Goal: Transaction & Acquisition: Download file/media

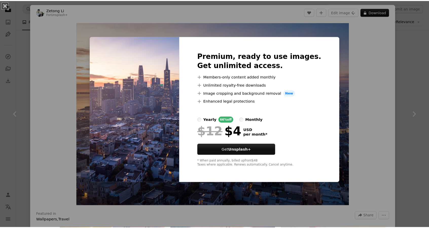
scroll to position [431, 0]
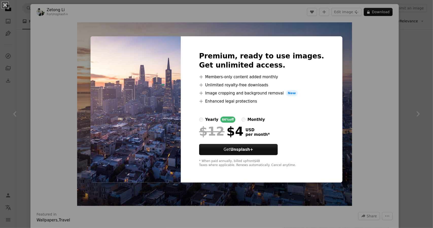
click at [364, 130] on div "An X shape Premium, ready to use images. Get unlimited access. A plus sign Memb…" at bounding box center [216, 114] width 433 height 228
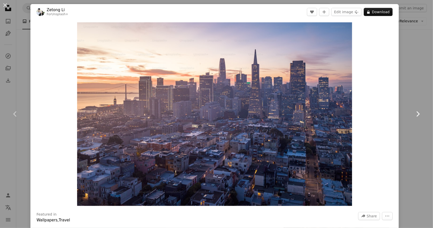
click at [411, 102] on link "Chevron right" at bounding box center [417, 114] width 30 height 49
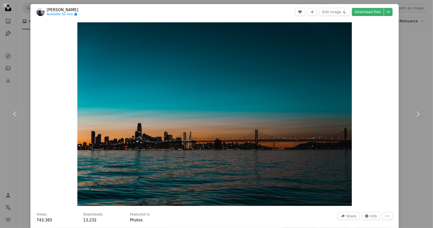
click at [413, 72] on div "An X shape Chevron left Chevron right [PERSON_NAME] Available for hire A checkm…" at bounding box center [216, 114] width 433 height 228
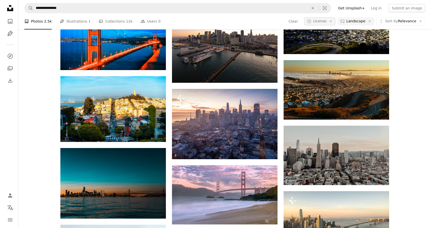
scroll to position [431, 0]
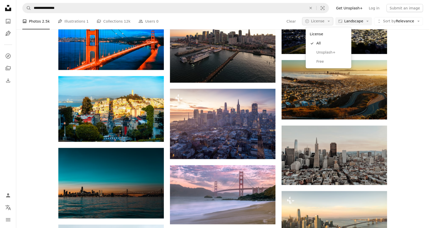
click at [315, 23] on span "License" at bounding box center [317, 21] width 13 height 4
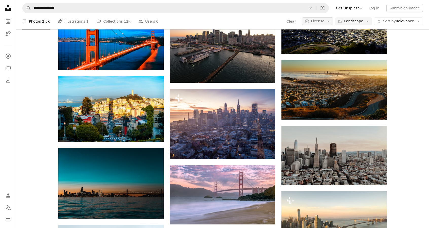
click at [315, 23] on span "License" at bounding box center [317, 21] width 13 height 4
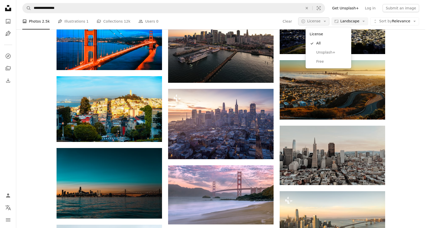
scroll to position [0, 0]
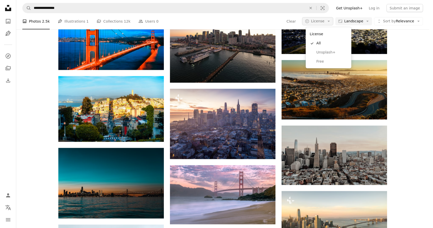
click at [319, 24] on button "A copyright icon © License Arrow down" at bounding box center [317, 21] width 31 height 8
click at [318, 60] on span "Free" at bounding box center [331, 61] width 31 height 5
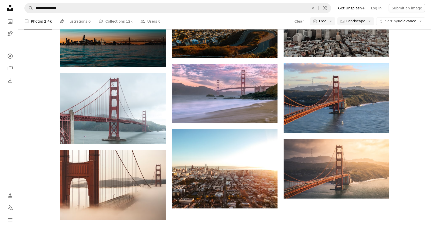
scroll to position [254, 0]
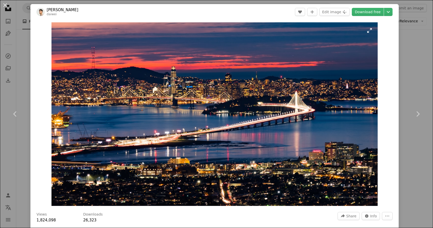
click at [326, 133] on img "Zoom in on this image" at bounding box center [214, 113] width 326 height 183
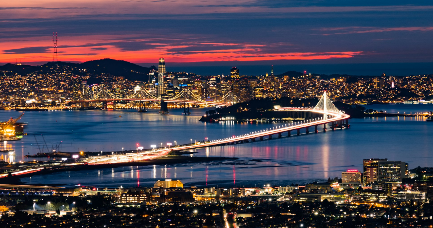
scroll to position [6, 0]
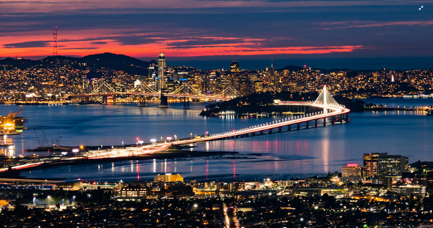
click at [416, 9] on img "Zoom out on this image" at bounding box center [216, 116] width 433 height 244
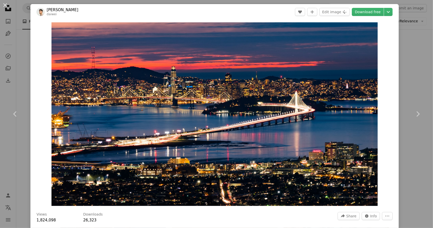
click at [414, 179] on div "An X shape Chevron left Chevron right Daiwei Lu daiwei A heart A plus sign Edit…" at bounding box center [216, 114] width 433 height 228
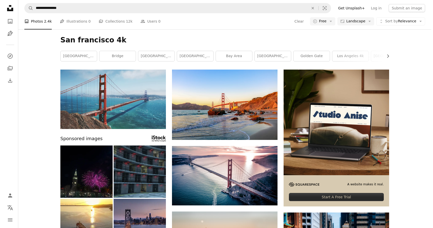
scroll to position [304, 0]
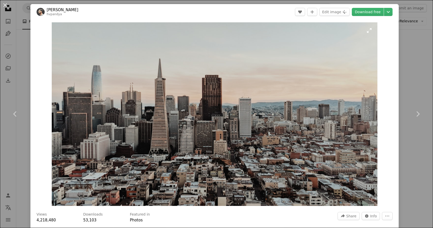
click at [209, 115] on img "Zoom in on this image" at bounding box center [215, 113] width 326 height 183
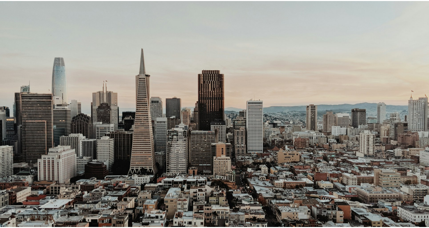
scroll to position [6, 0]
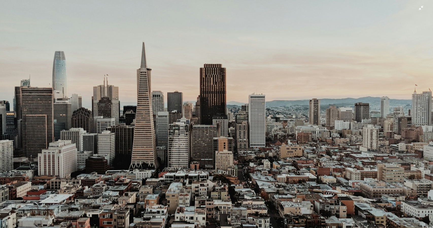
click at [340, 113] on img "Zoom out on this image" at bounding box center [216, 116] width 433 height 244
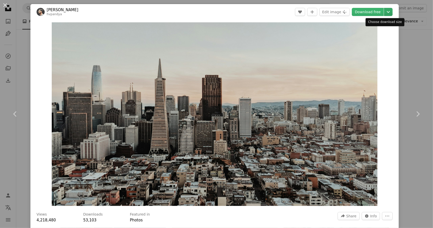
click at [387, 15] on button "Chevron down" at bounding box center [388, 12] width 9 height 8
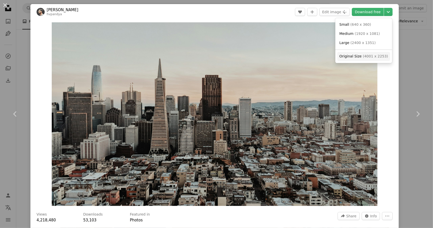
click at [381, 54] on span "( 4001 x 2253 )" at bounding box center [375, 56] width 25 height 4
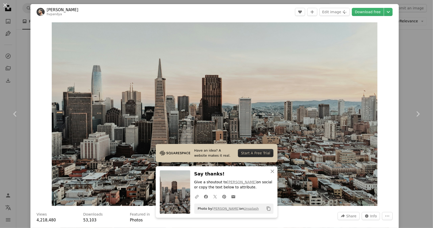
click at [397, 74] on div "An X shape Chevron left Chevron right [PERSON_NAME] hvpandya A heart A plus sig…" at bounding box center [216, 114] width 433 height 228
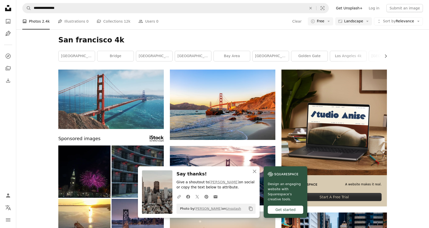
scroll to position [355, 0]
click at [256, 171] on icon "An X shape" at bounding box center [255, 171] width 6 height 6
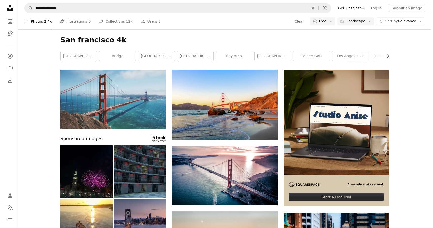
scroll to position [583, 0]
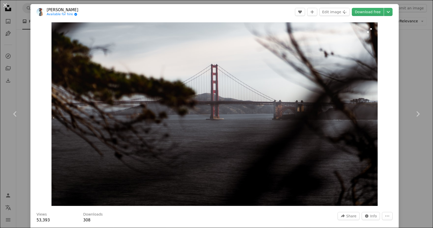
click at [267, 111] on img "Zoom in on this image" at bounding box center [214, 113] width 326 height 183
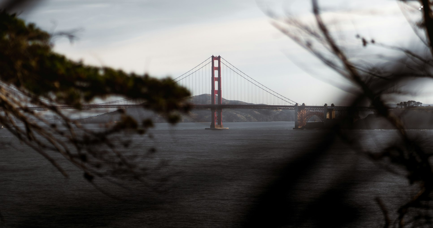
click at [415, 9] on img "Zoom out on this image" at bounding box center [216, 122] width 433 height 244
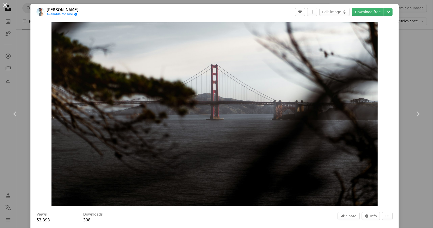
click at [405, 75] on div "An X shape Chevron left Chevron right [PERSON_NAME] Available for hire A checkm…" at bounding box center [216, 114] width 433 height 228
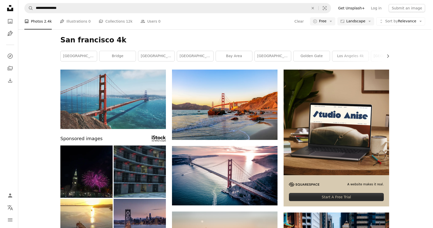
scroll to position [685, 0]
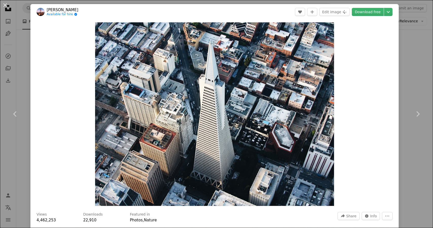
click at [251, 144] on img "Zoom in on this image" at bounding box center [214, 113] width 239 height 183
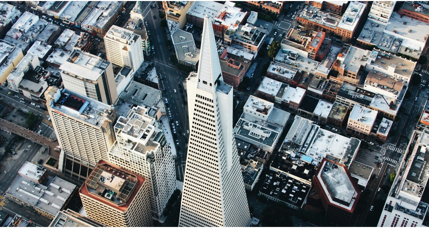
scroll to position [25, 0]
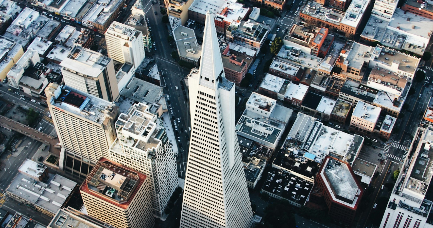
click at [269, 121] on img "Zoom out on this image" at bounding box center [216, 140] width 433 height 332
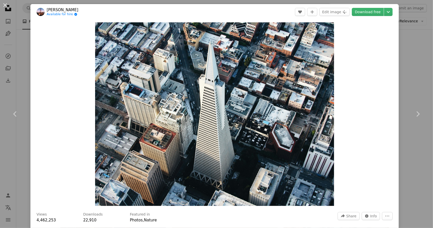
click at [420, 170] on div "An X shape Chevron left Chevron right [PERSON_NAME] Available for hire A checkm…" at bounding box center [216, 114] width 433 height 228
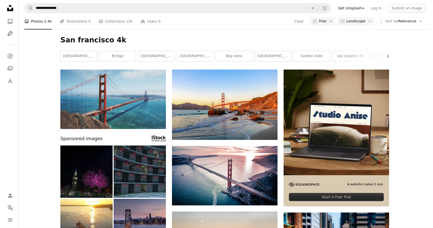
scroll to position [964, 0]
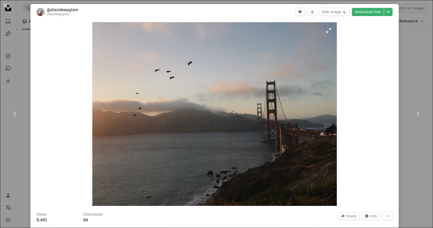
click at [251, 157] on img "Zoom in on this image" at bounding box center [214, 113] width 244 height 183
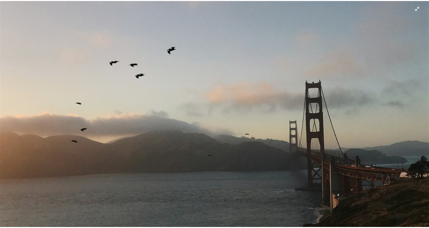
scroll to position [20, 0]
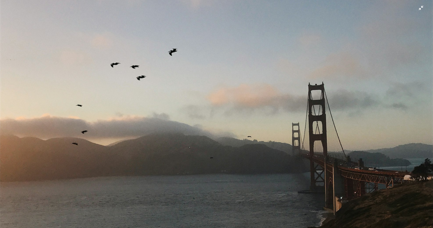
click at [417, 8] on img "Zoom out on this image" at bounding box center [216, 141] width 433 height 325
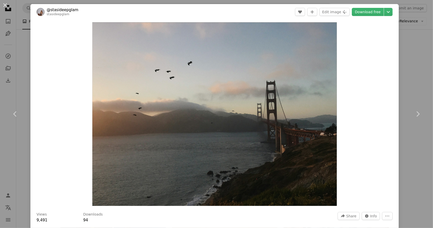
click at [405, 187] on div "An X shape Chevron left Chevron right @stasideepglam stasideepglam A heart A pl…" at bounding box center [216, 114] width 433 height 228
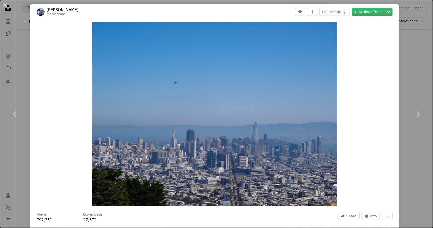
click at [416, 174] on div "An X shape Chevron left Chevron right [PERSON_NAME] thomashaas A heart A plus s…" at bounding box center [216, 114] width 433 height 228
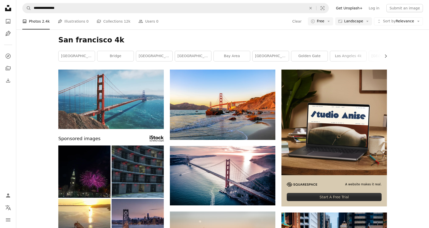
scroll to position [1344, 0]
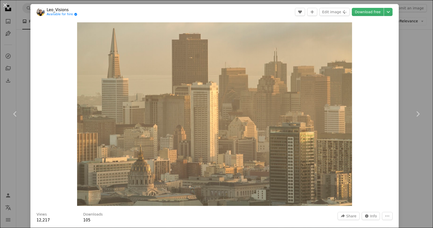
click at [416, 172] on div "An X shape Chevron left Chevron right Leo_Visions Available for hire A checkmar…" at bounding box center [216, 114] width 433 height 228
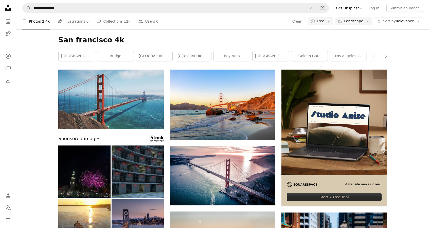
scroll to position [1293, 0]
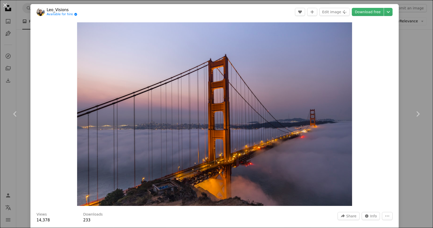
click at [417, 182] on div "An X shape Chevron left Chevron right Leo_Visions Available for hire A checkmar…" at bounding box center [216, 114] width 433 height 228
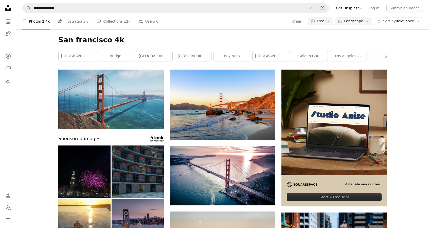
scroll to position [1725, 0]
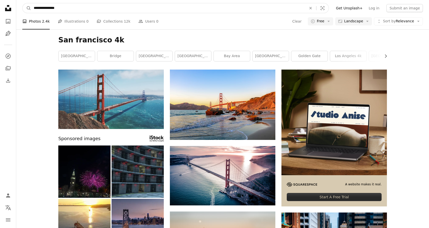
click at [66, 9] on input "**********" at bounding box center [168, 8] width 274 height 10
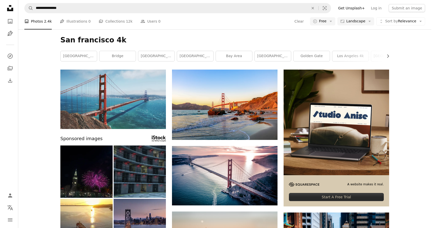
scroll to position [1840, 0]
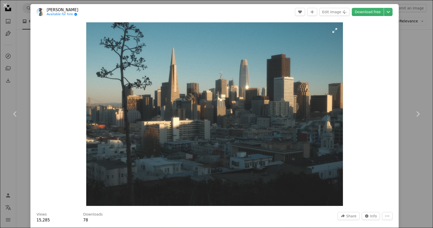
click at [293, 153] on img "Zoom in on this image" at bounding box center [214, 113] width 257 height 183
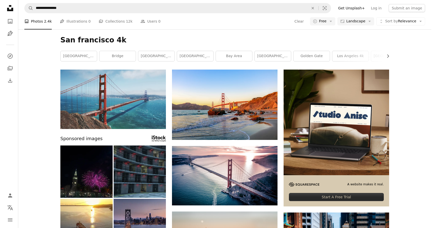
scroll to position [3590, 0]
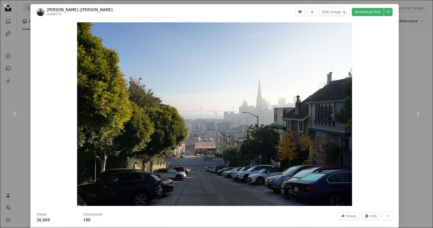
click at [306, 138] on img "Zoom in on this image" at bounding box center [214, 113] width 275 height 183
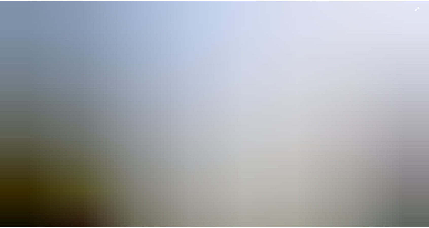
scroll to position [55, 0]
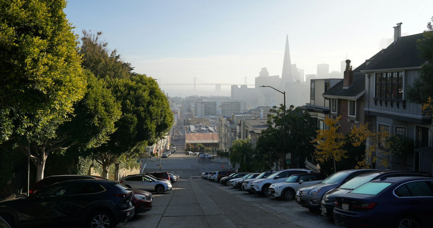
click at [278, 82] on img "Zoom out on this image" at bounding box center [216, 88] width 433 height 289
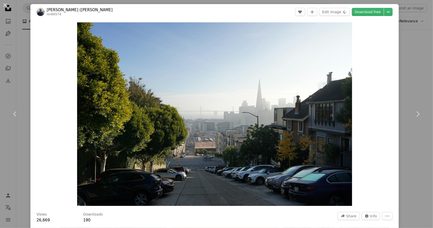
drag, startPoint x: 413, startPoint y: 57, endPoint x: 374, endPoint y: 101, distance: 59.1
click at [413, 57] on div "An X shape Chevron left Chevron right Ion ([PERSON_NAME]) Sipilov ion66574 A he…" at bounding box center [216, 114] width 433 height 228
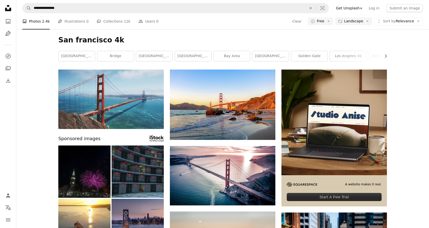
scroll to position [6304, 0]
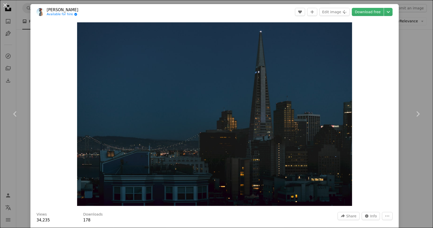
click at [413, 182] on div "An X shape Chevron left Chevron right [PERSON_NAME] Available for hire A checkm…" at bounding box center [216, 114] width 433 height 228
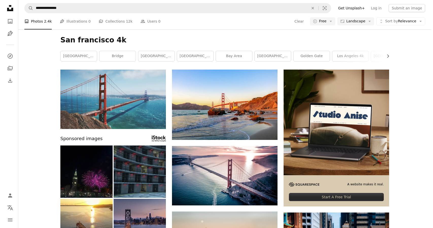
scroll to position [6406, 0]
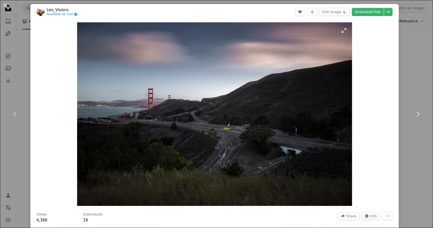
click at [207, 111] on img "Zoom in on this image" at bounding box center [214, 113] width 275 height 183
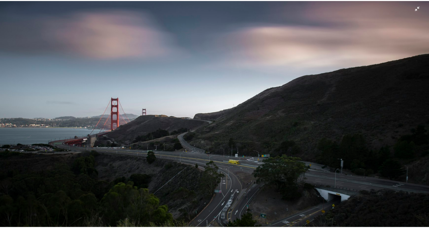
scroll to position [3, 0]
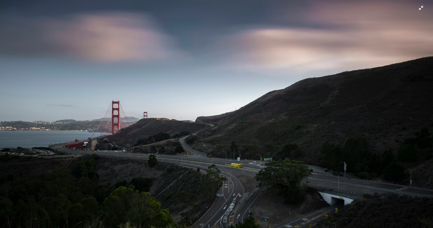
click at [417, 7] on img "Zoom out on this image" at bounding box center [216, 141] width 433 height 289
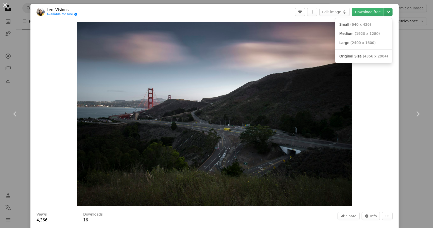
click at [384, 13] on icon "Chevron down" at bounding box center [388, 12] width 8 height 6
click at [356, 58] on span "Original Size" at bounding box center [350, 56] width 22 height 4
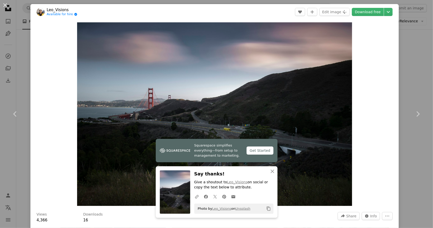
click at [404, 54] on div "An X shape Chevron left Chevron right Leo_Visions Available for hire A checkmar…" at bounding box center [216, 114] width 433 height 228
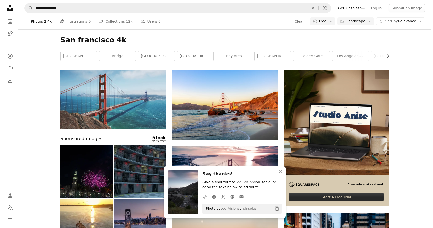
scroll to position [6431, 0]
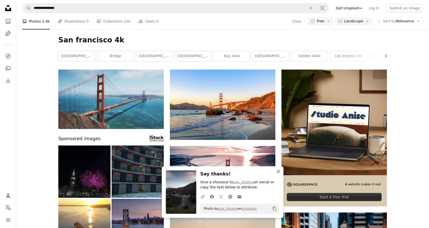
click at [280, 170] on icon "An X shape" at bounding box center [278, 171] width 6 height 6
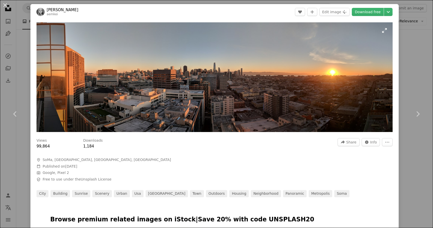
click at [236, 102] on img "Zoom in on this image" at bounding box center [215, 77] width 356 height 110
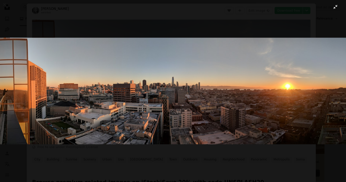
scroll to position [6431, 0]
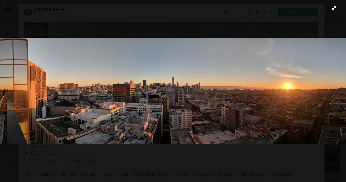
drag, startPoint x: 198, startPoint y: 118, endPoint x: 158, endPoint y: 94, distance: 46.1
click at [158, 94] on img "Zoom out on this image" at bounding box center [173, 91] width 347 height 107
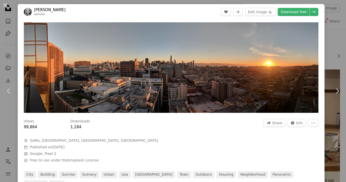
click at [158, 94] on img "Zoom in on this image" at bounding box center [171, 67] width 295 height 91
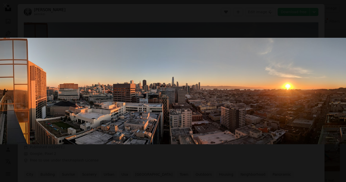
scroll to position [6428, 0]
click at [277, 15] on button "Zoom out on this image" at bounding box center [173, 91] width 347 height 183
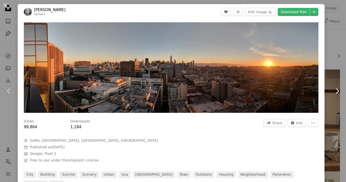
click at [329, 73] on link "Chevron right" at bounding box center [338, 91] width 18 height 49
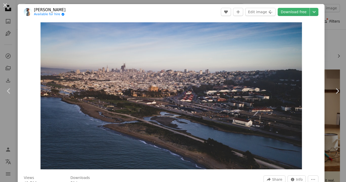
click at [335, 21] on div "An X shape Chevron left Chevron right [PERSON_NAME] Available for hire A checkm…" at bounding box center [173, 91] width 346 height 182
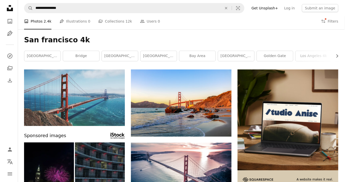
scroll to position [5408, 0]
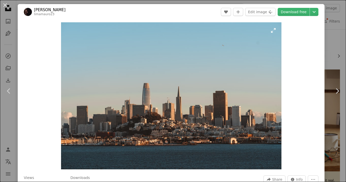
click at [237, 136] on img "Zoom in on this image" at bounding box center [171, 95] width 221 height 147
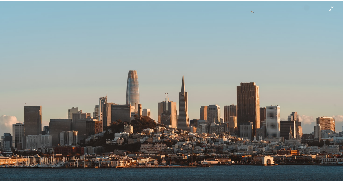
scroll to position [23, 0]
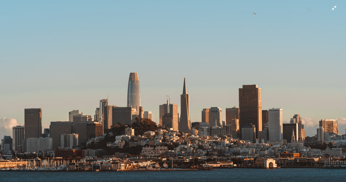
click at [332, 10] on img "Zoom out on this image" at bounding box center [173, 92] width 347 height 231
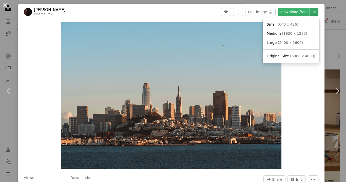
click at [310, 12] on icon "Chevron down" at bounding box center [314, 12] width 8 height 6
click at [287, 58] on span "Original Size" at bounding box center [278, 56] width 22 height 4
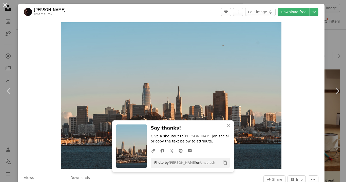
click at [331, 170] on div "An X shape Chevron left Chevron right [PERSON_NAME] limamauro23 A heart A plus …" at bounding box center [173, 91] width 346 height 182
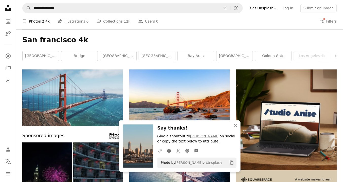
click at [0, 110] on nav "Unsplash logo Unsplash Home A photo Pen Tool A compass A stack of folders Downl…" at bounding box center [8, 91] width 16 height 182
click at [236, 126] on icon "An X shape" at bounding box center [236, 125] width 6 height 6
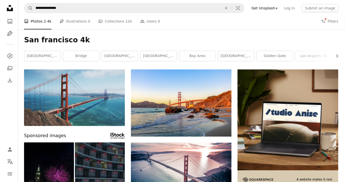
scroll to position [6220, 0]
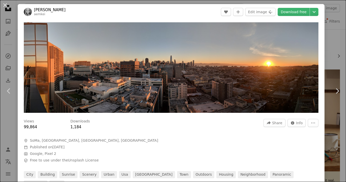
click at [331, 158] on div "An X shape Chevron left Chevron right [PERSON_NAME] aemkei A heart A plus sign …" at bounding box center [173, 91] width 346 height 182
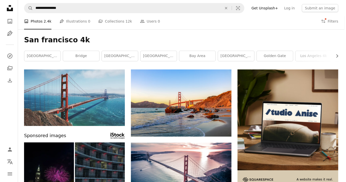
scroll to position [6930, 0]
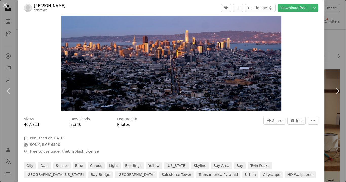
scroll to position [20, 0]
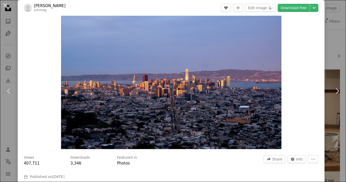
click at [224, 99] on img "Zoom in on this image" at bounding box center [171, 75] width 221 height 147
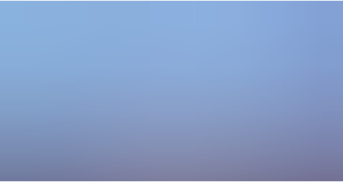
scroll to position [23, 0]
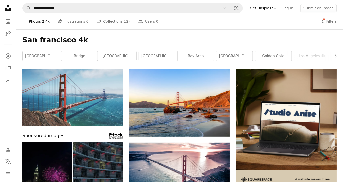
scroll to position [7072, 0]
click at [4, 131] on nav "Unsplash logo Unsplash Home A photo Pen Tool A compass A stack of folders Downl…" at bounding box center [8, 91] width 16 height 182
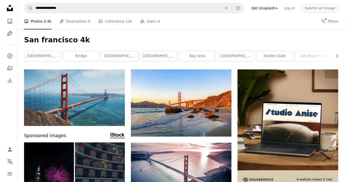
scroll to position [9385, 0]
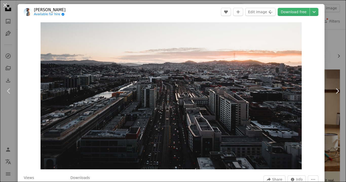
click at [329, 132] on div "An X shape Chevron left Chevron right [PERSON_NAME] Available for hire A checkm…" at bounding box center [173, 91] width 346 height 182
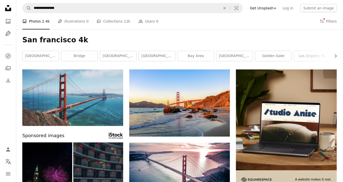
scroll to position [9629, 0]
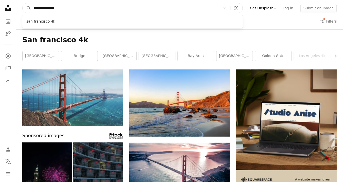
drag, startPoint x: 68, startPoint y: 6, endPoint x: 21, endPoint y: -4, distance: 48.0
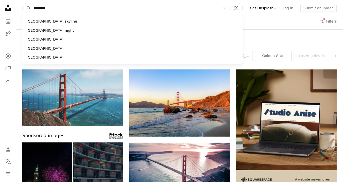
type input "**********"
click button "A magnifying glass" at bounding box center [27, 8] width 9 height 10
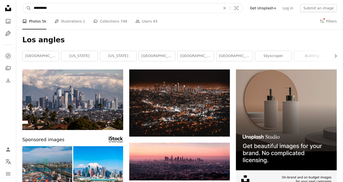
click at [60, 8] on input "**********" at bounding box center [125, 8] width 188 height 10
type input "**********"
click button "A magnifying glass" at bounding box center [27, 8] width 9 height 10
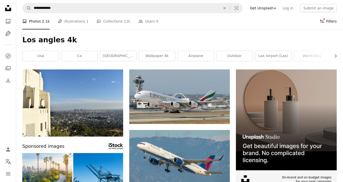
click at [325, 23] on button "Filters Filters" at bounding box center [328, 21] width 17 height 16
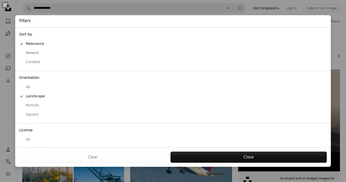
click at [333, 38] on div "An X shape Filters Sort by A checkmark Relevance Newest Curated Orientation All…" at bounding box center [173, 91] width 346 height 182
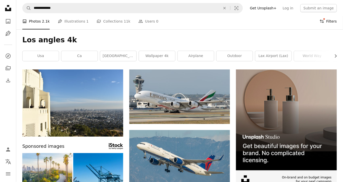
click at [332, 19] on button "Filters Filters" at bounding box center [328, 21] width 17 height 16
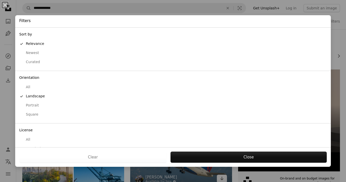
click at [161, 182] on div "An X shape Filters Sort by A checkmark Relevance Newest Curated Orientation All…" at bounding box center [173, 91] width 346 height 182
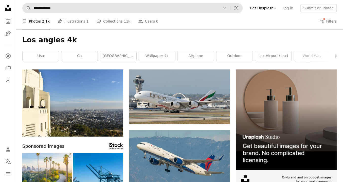
scroll to position [1725, 0]
click at [70, 14] on nav "**********" at bounding box center [179, 8] width 327 height 16
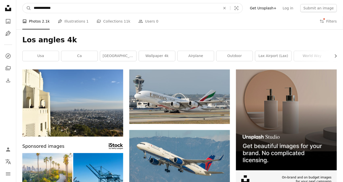
click at [69, 9] on input "**********" at bounding box center [125, 8] width 188 height 10
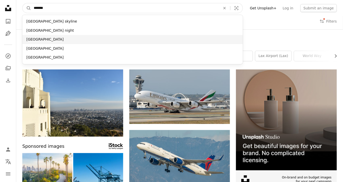
type input "*******"
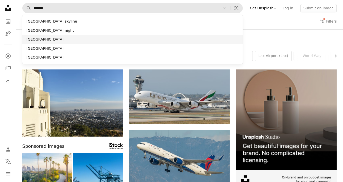
click at [48, 39] on div "[GEOGRAPHIC_DATA]" at bounding box center [132, 39] width 221 height 9
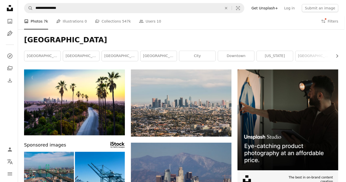
scroll to position [223, 0]
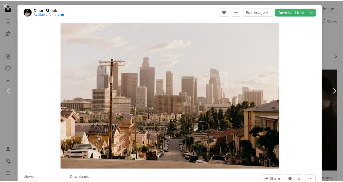
scroll to position [159, 0]
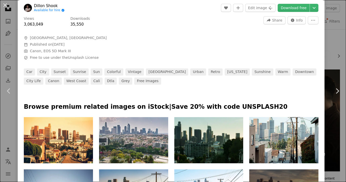
click at [327, 134] on div "An X shape Chevron left Chevron right [PERSON_NAME] Available for hire A checkm…" at bounding box center [173, 91] width 346 height 182
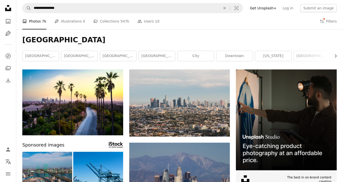
scroll to position [771, 0]
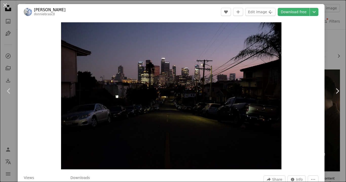
click at [327, 128] on div "An X shape Chevron left Chevron right [PERSON_NAME] donniebrasc0 A heart A plus…" at bounding box center [173, 91] width 346 height 182
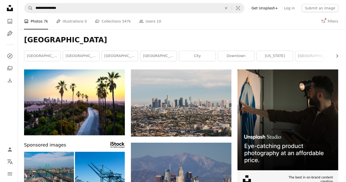
scroll to position [832, 0]
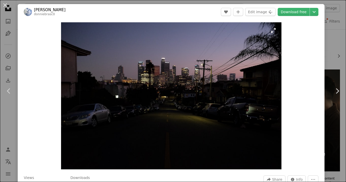
click at [202, 90] on img "Zoom in on this image" at bounding box center [171, 95] width 221 height 147
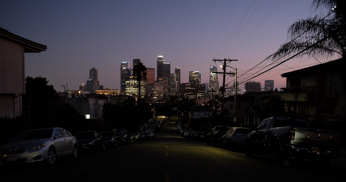
click at [331, 10] on img "Zoom out on this image" at bounding box center [173, 115] width 347 height 231
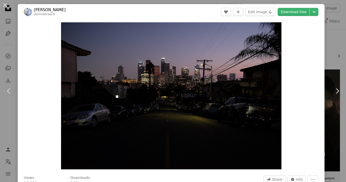
click at [329, 126] on div "An X shape Chevron left Chevron right [PERSON_NAME] donniebrasc0 A heart A plus…" at bounding box center [173, 91] width 346 height 182
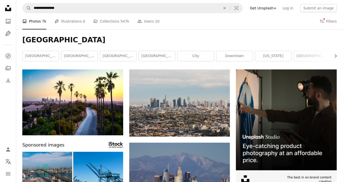
scroll to position [1217, 0]
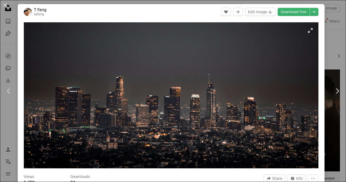
click at [186, 73] on img "Zoom in on this image" at bounding box center [171, 95] width 295 height 146
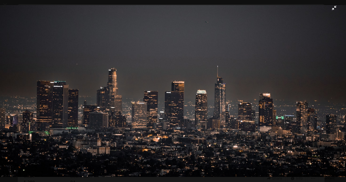
click at [299, 78] on img "Zoom out on this image" at bounding box center [173, 91] width 347 height 172
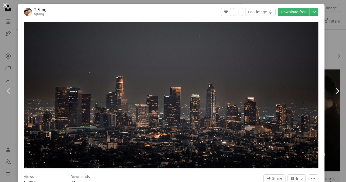
click at [330, 101] on link "Chevron right" at bounding box center [338, 91] width 18 height 49
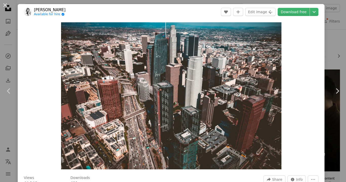
click at [330, 121] on div "An X shape Chevron left Chevron right [PERSON_NAME] Available for hire A checkm…" at bounding box center [173, 91] width 346 height 182
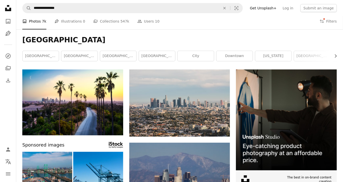
scroll to position [1348, 0]
